Goal: Task Accomplishment & Management: Complete application form

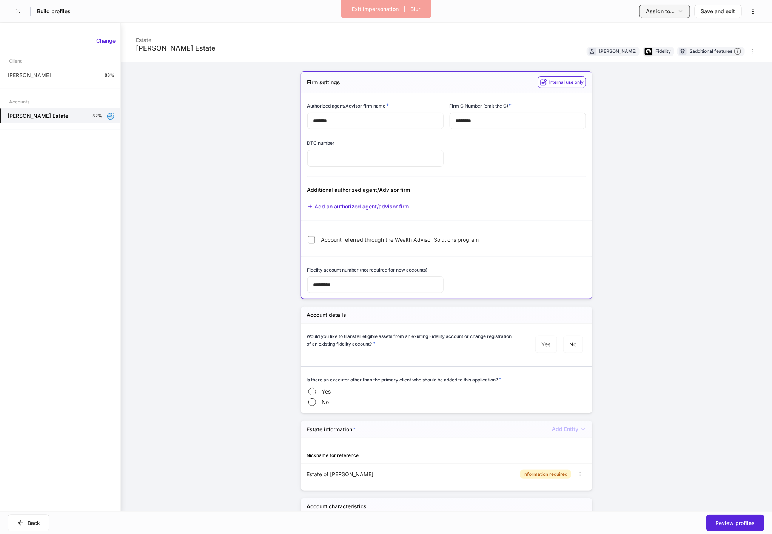
click at [667, 14] on div "Assign to..." at bounding box center [660, 12] width 29 height 8
click at [655, 28] on li "Client(s) to complete" at bounding box center [644, 32] width 92 height 14
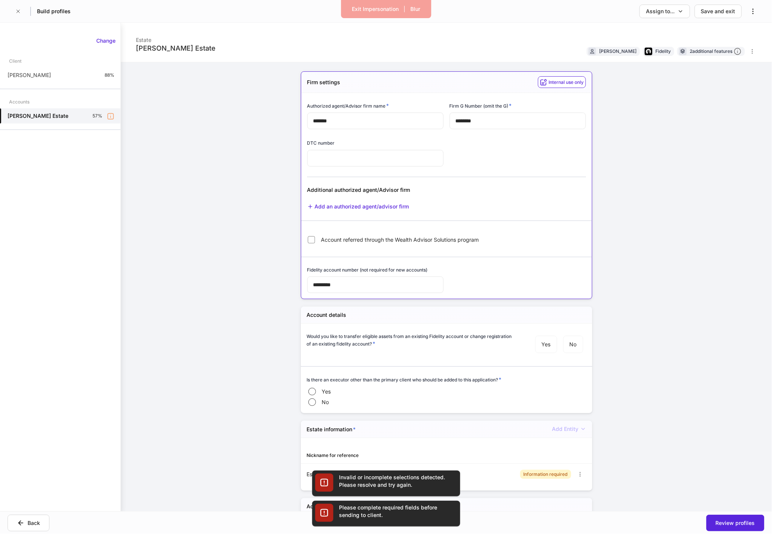
scroll to position [998, 0]
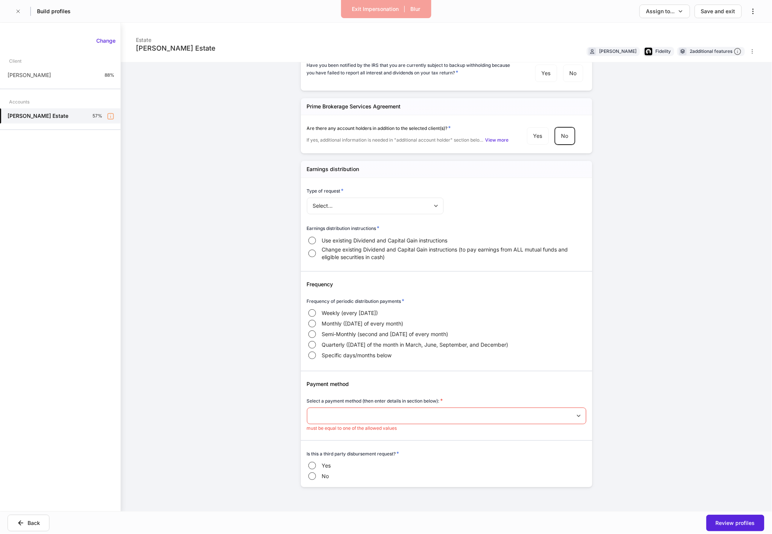
click at [336, 416] on body "Exit Impersonation | Blur Build profiles Assign to... Save and exit [PERSON_NAM…" at bounding box center [386, 267] width 772 height 534
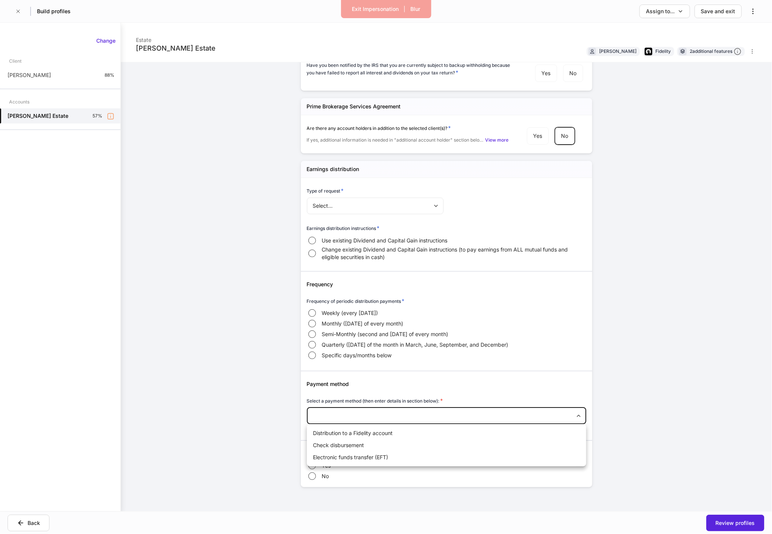
click at [258, 408] on div at bounding box center [386, 267] width 772 height 534
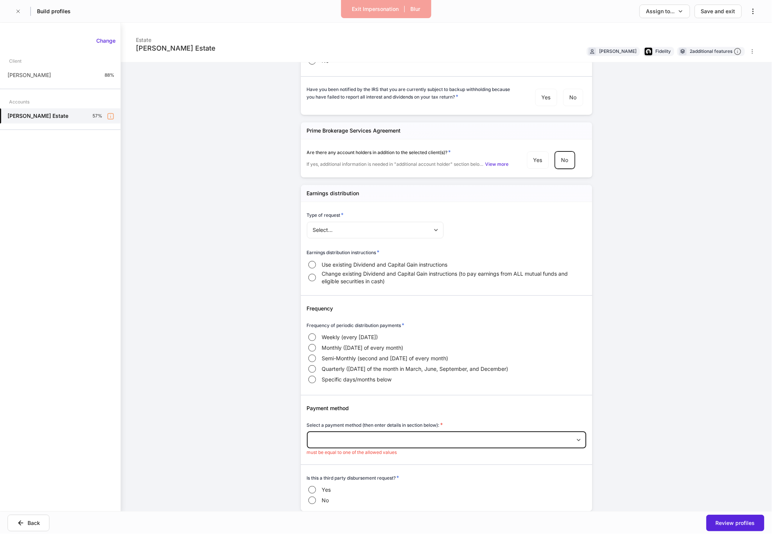
scroll to position [984, 0]
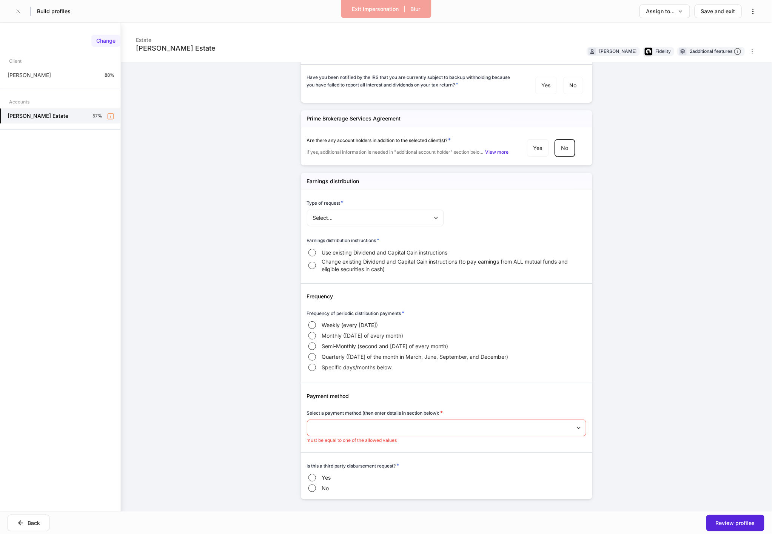
click at [111, 37] on div "Change" at bounding box center [105, 41] width 19 height 8
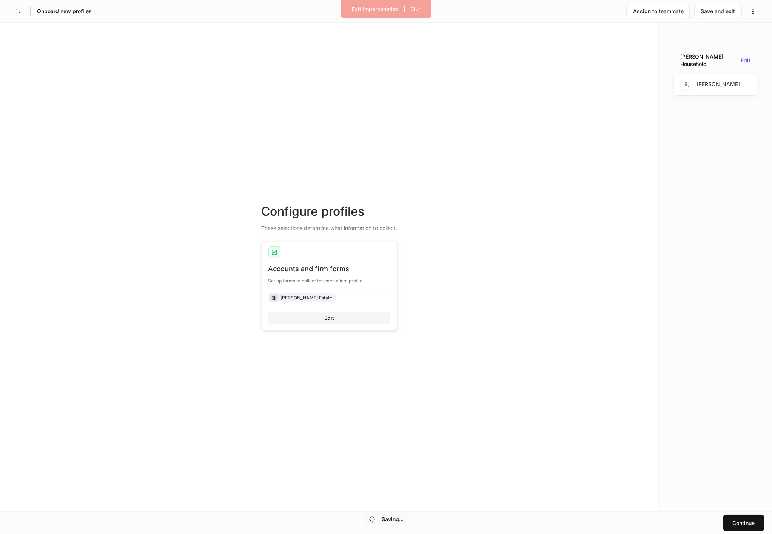
click at [304, 316] on button "Edit" at bounding box center [329, 318] width 122 height 12
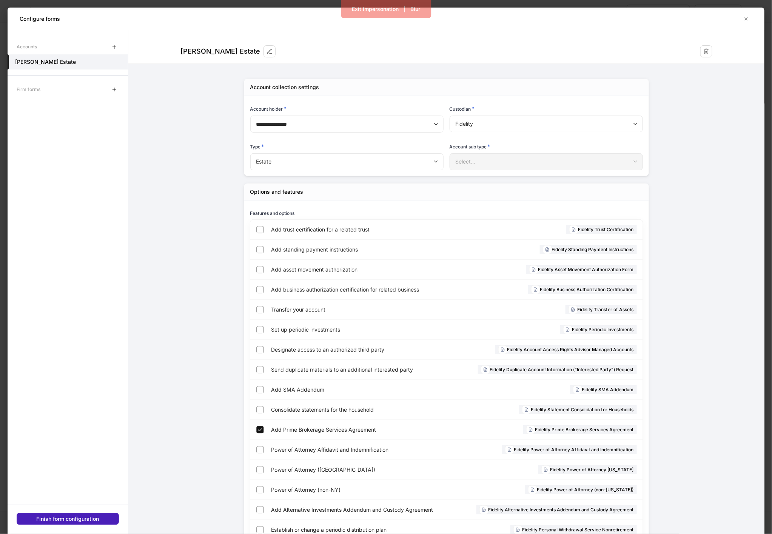
click at [96, 520] on div "Finish form configuration" at bounding box center [68, 519] width 63 height 8
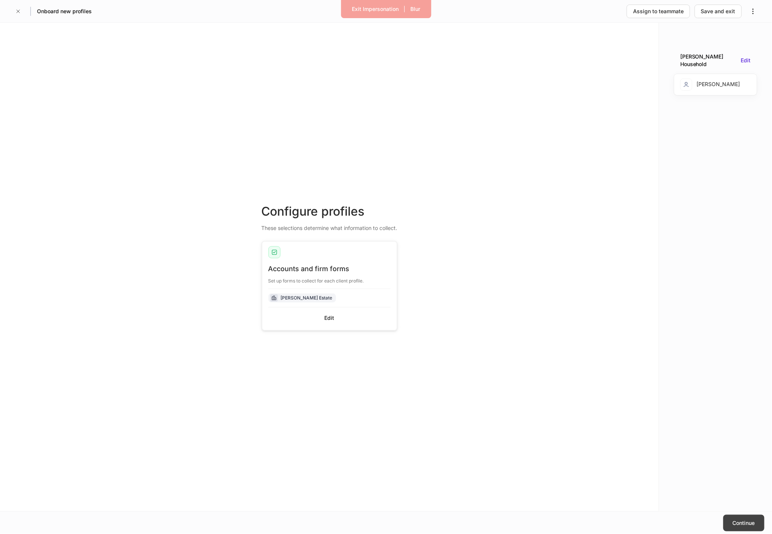
click at [725, 522] on button "Continue" at bounding box center [743, 522] width 41 height 17
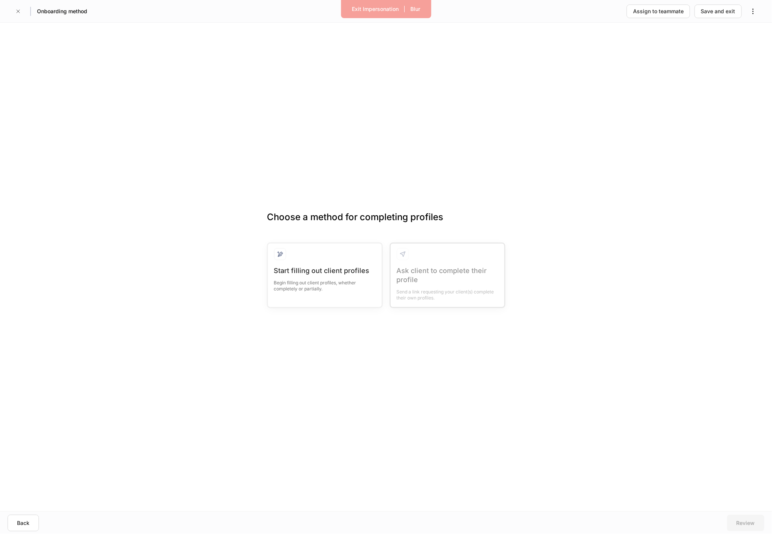
drag, startPoint x: 352, startPoint y: 305, endPoint x: 356, endPoint y: 336, distance: 30.8
click at [352, 305] on div "Start filling out client profiles Begin filling out client profiles, whether co…" at bounding box center [325, 286] width 102 height 41
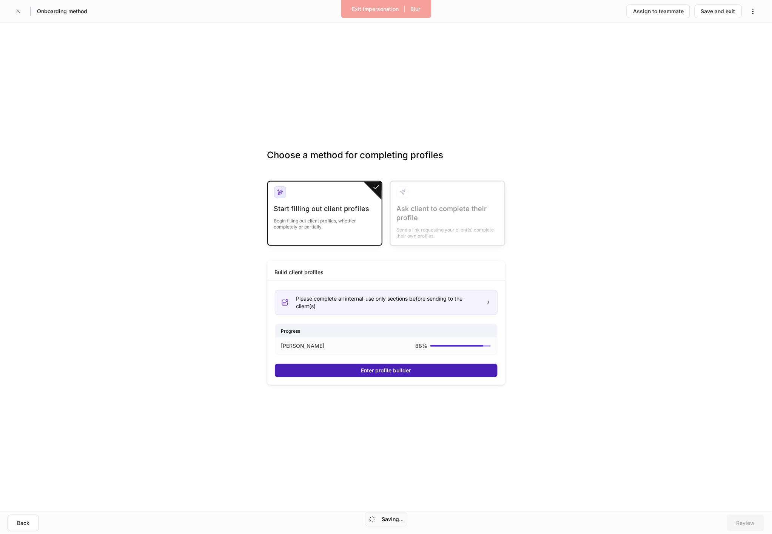
click at [357, 366] on button "Enter profile builder" at bounding box center [386, 370] width 223 height 14
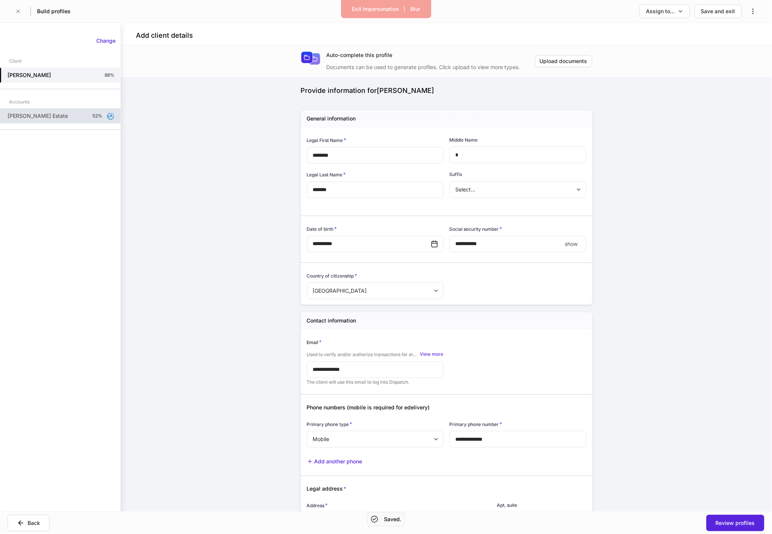
click at [81, 118] on div "[PERSON_NAME] Estate 52%" at bounding box center [60, 115] width 120 height 15
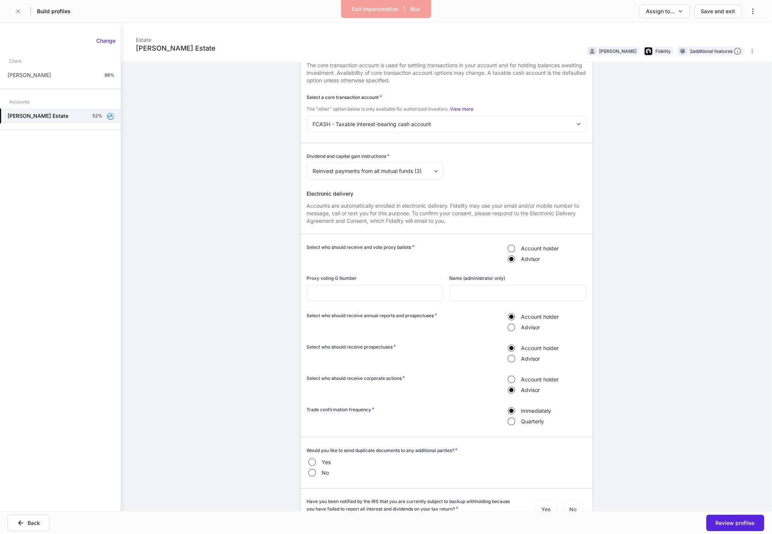
scroll to position [563, 0]
click at [415, 173] on body "Exit Impersonation | Blur Build profiles Assign to... Save and exit [PERSON_NAM…" at bounding box center [386, 267] width 772 height 534
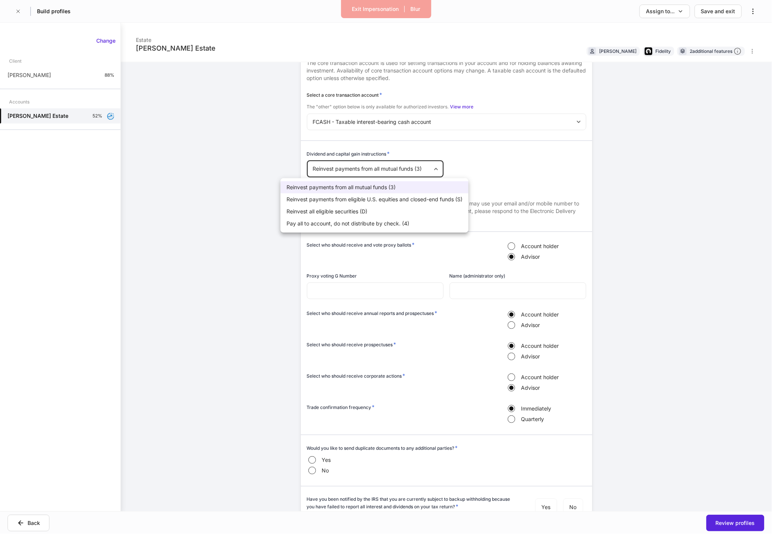
click at [174, 159] on div at bounding box center [386, 267] width 772 height 534
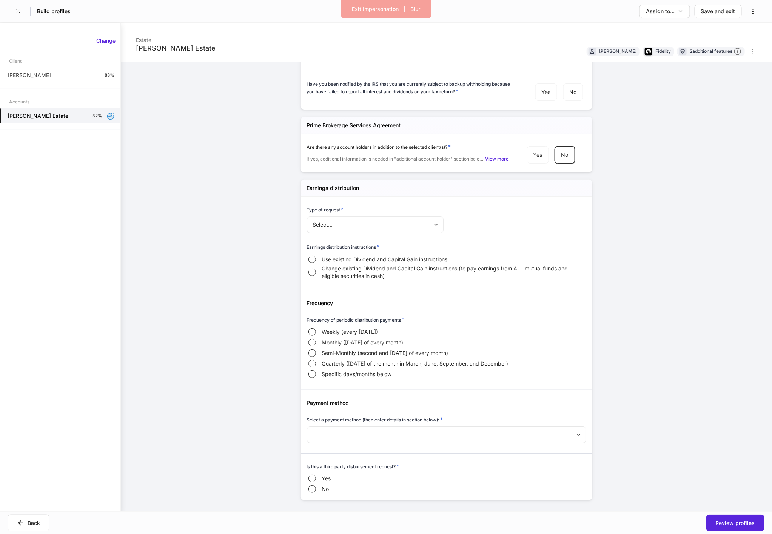
scroll to position [991, 0]
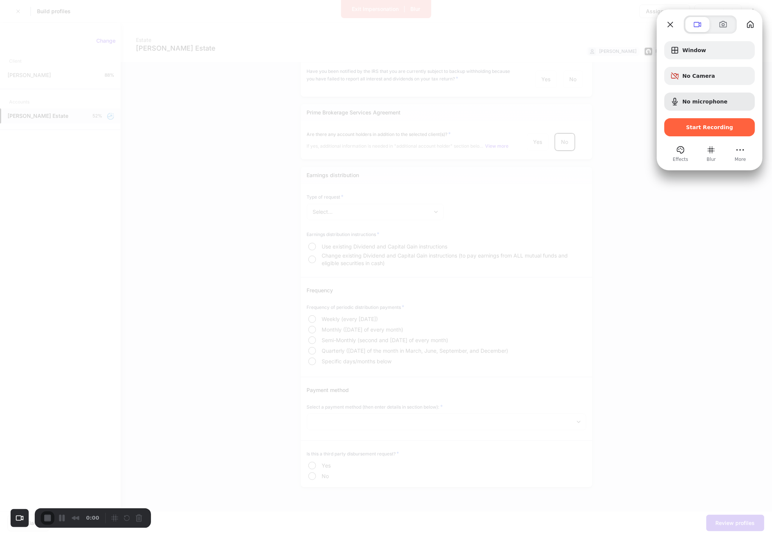
click at [701, 134] on div "Start Recording" at bounding box center [709, 127] width 91 height 18
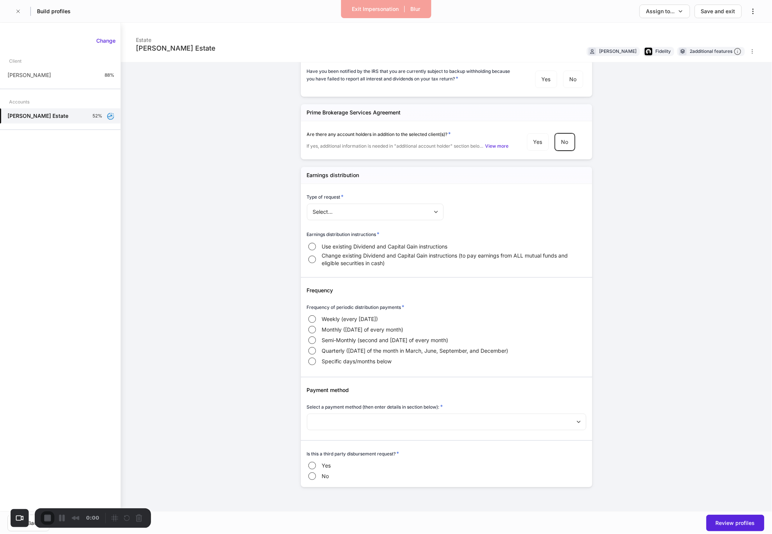
scroll to position [465, 0]
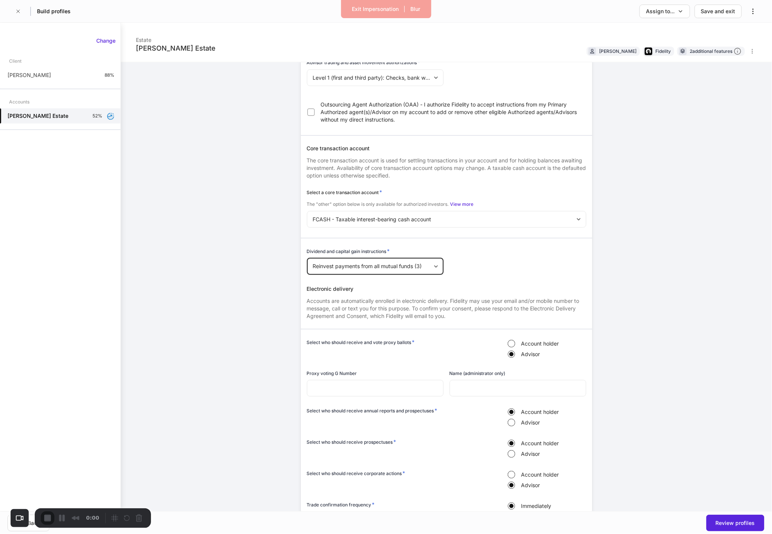
click at [385, 533] on div "Skip" at bounding box center [386, 544] width 772 height 7
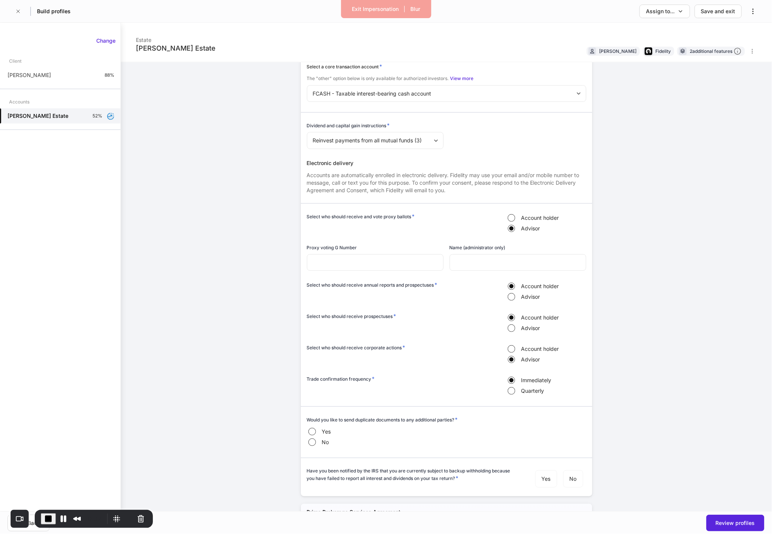
scroll to position [0, 0]
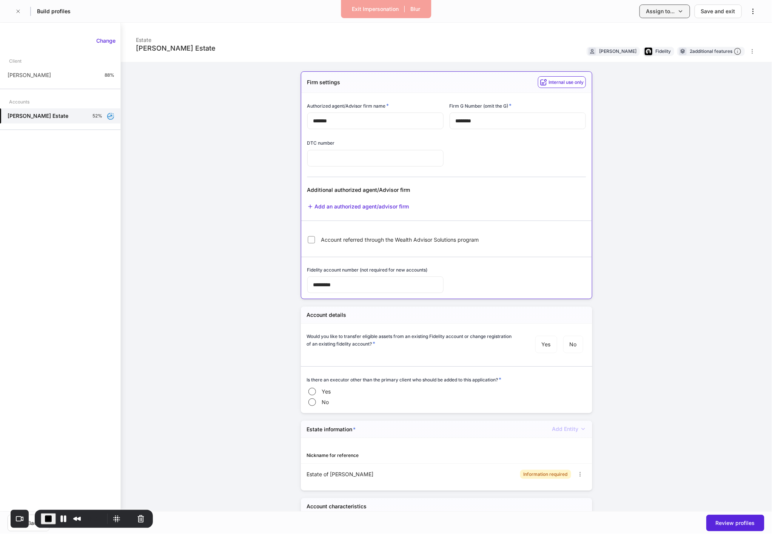
click at [662, 11] on div "Assign to..." at bounding box center [660, 12] width 29 height 8
click at [637, 32] on li "Client(s) to complete" at bounding box center [644, 32] width 92 height 14
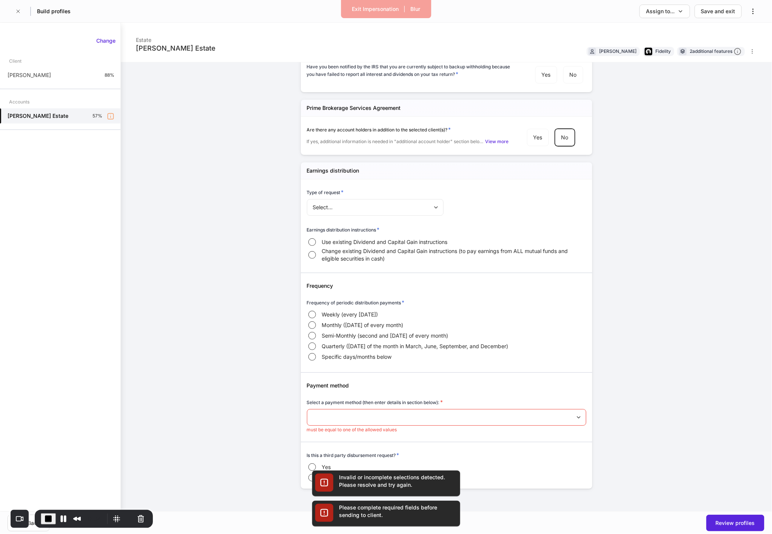
scroll to position [998, 0]
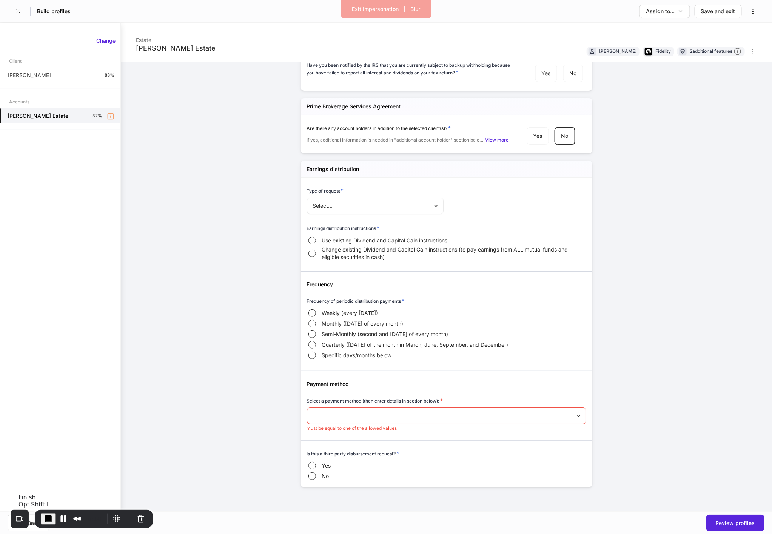
click at [51, 520] on span "End Recording" at bounding box center [48, 518] width 9 height 9
